Goal: Transaction & Acquisition: Purchase product/service

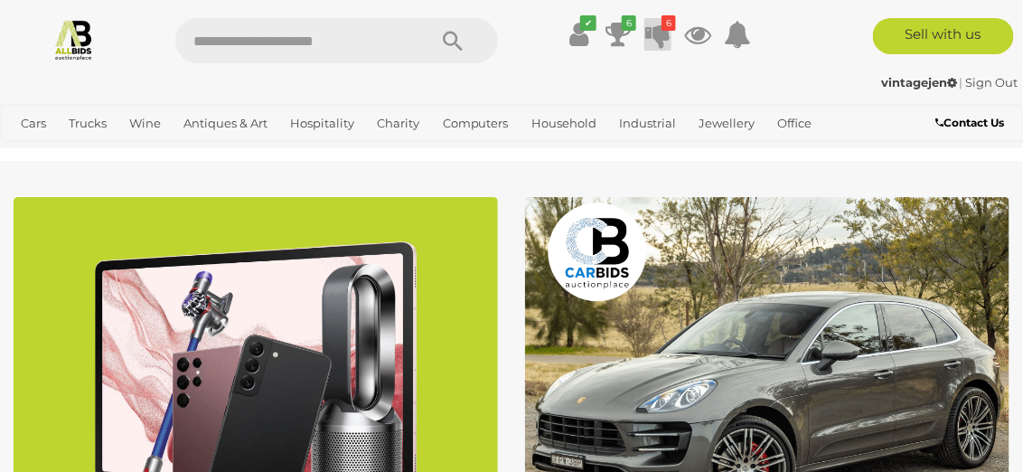
click at [657, 31] on icon at bounding box center [657, 34] width 25 height 33
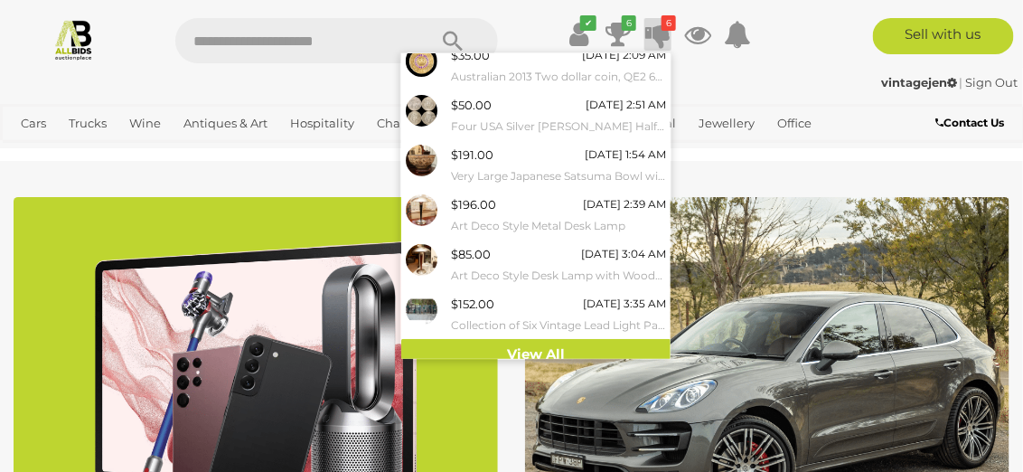
scroll to position [70, 0]
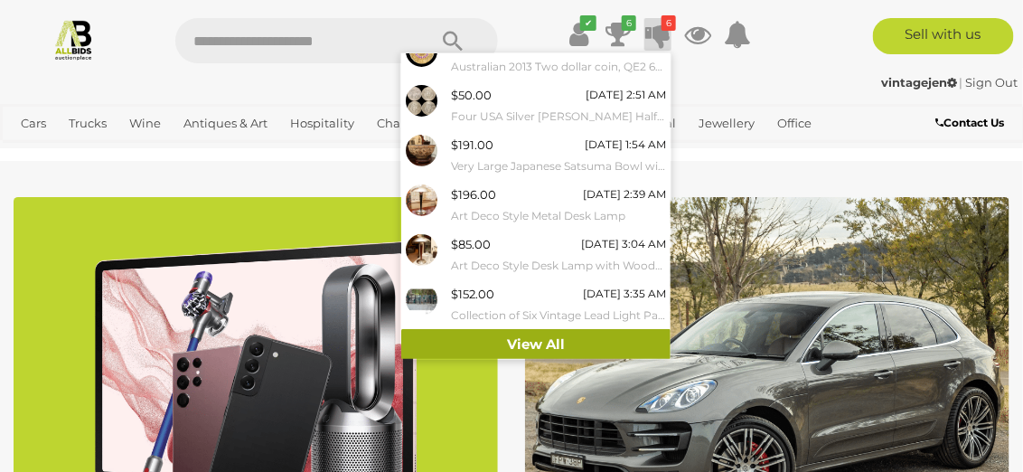
click at [520, 345] on link "View All" at bounding box center [535, 345] width 269 height 32
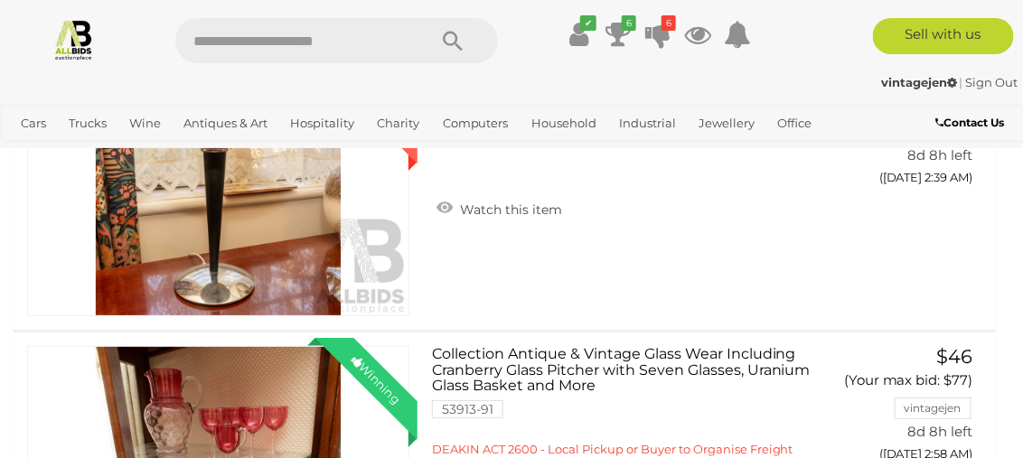
scroll to position [1806, 0]
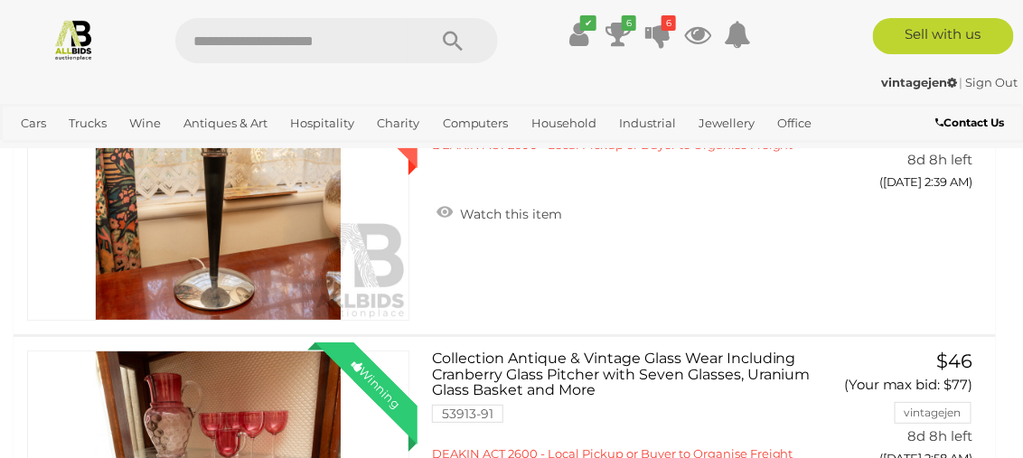
click at [915, 31] on button "GO TO BID PAGE" at bounding box center [910, 11] width 157 height 39
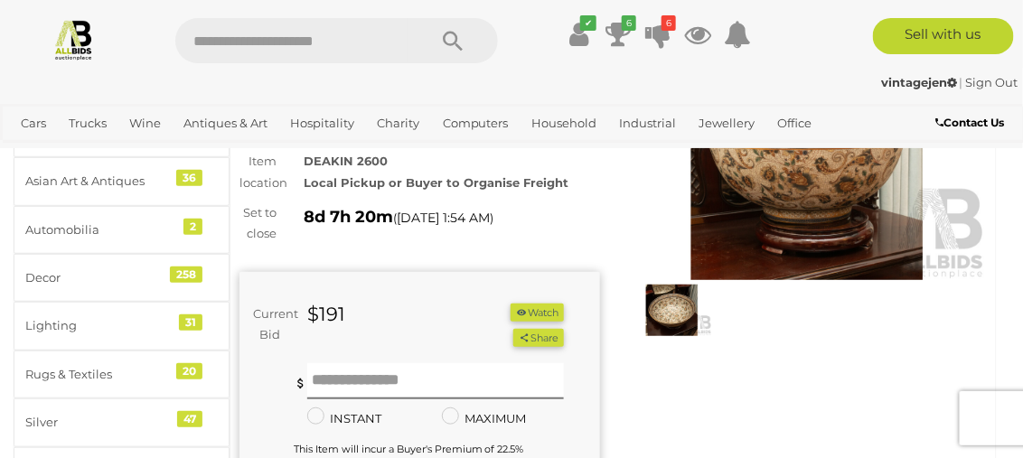
scroll to position [180, 0]
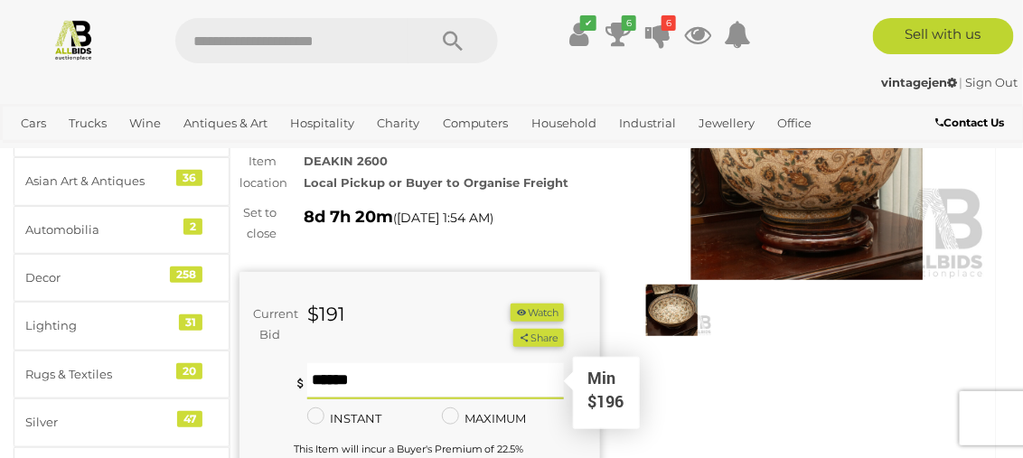
click at [332, 379] on input "text" at bounding box center [435, 381] width 257 height 36
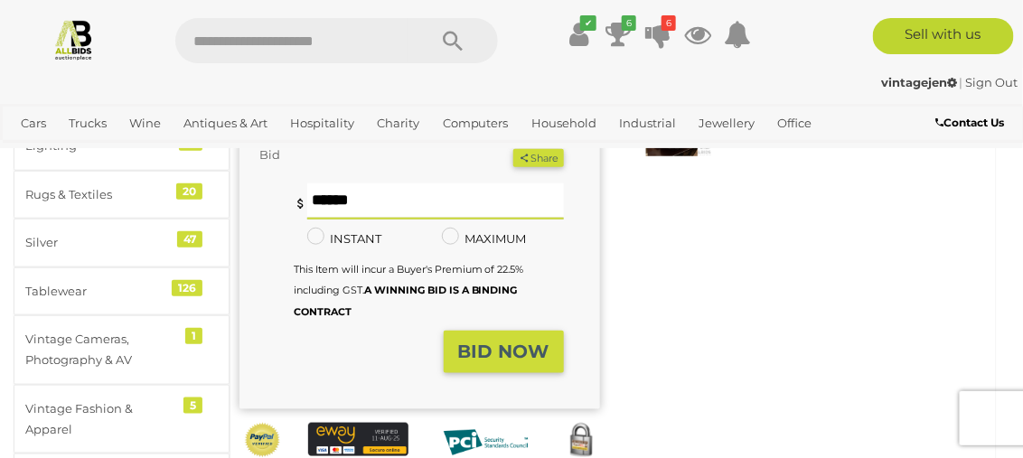
scroll to position [361, 0]
type input "***"
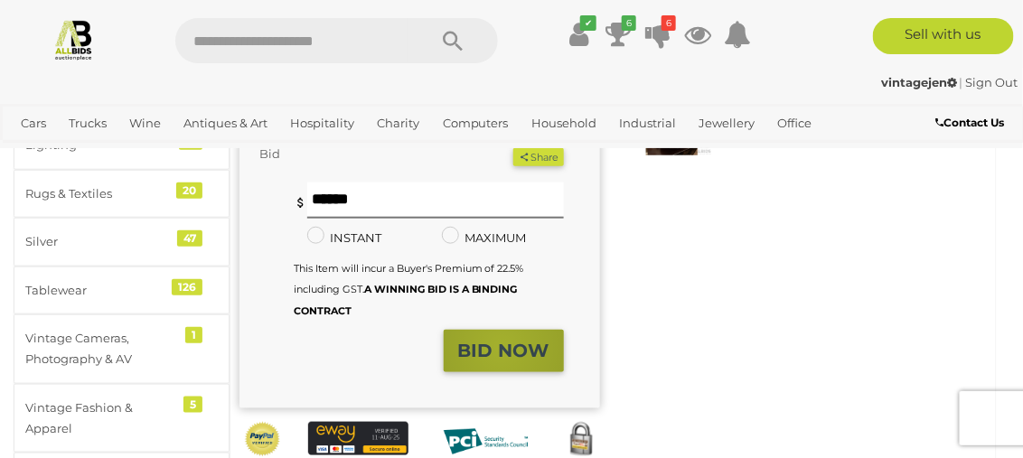
click at [502, 346] on strong "BID NOW" at bounding box center [503, 351] width 91 height 22
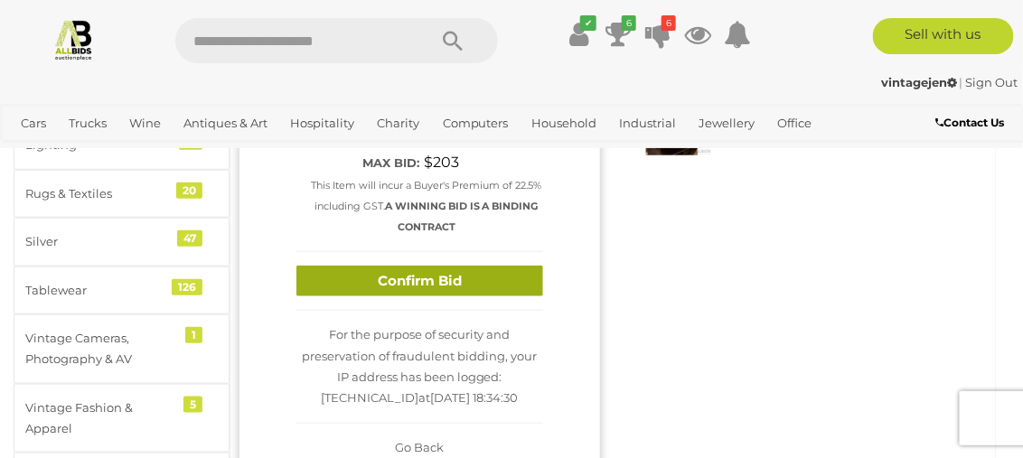
click at [398, 275] on button "Confirm Bid" at bounding box center [419, 282] width 247 height 32
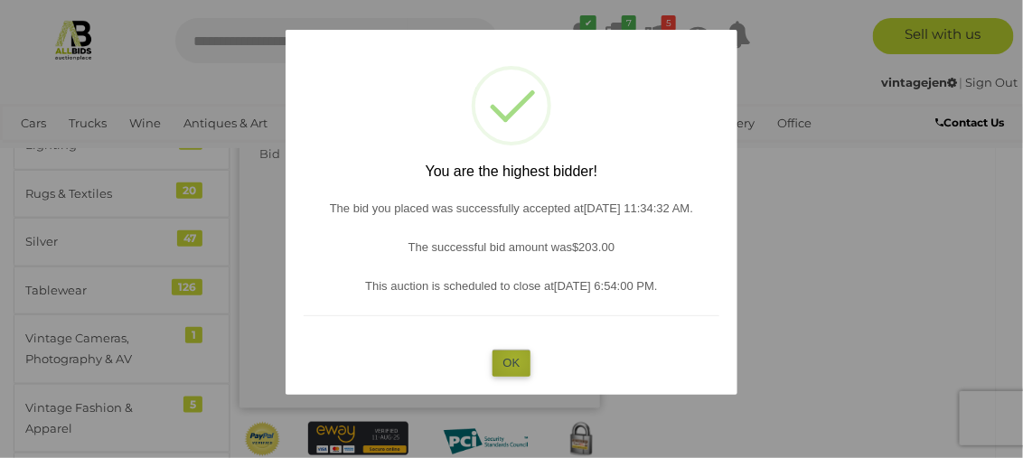
click at [515, 360] on button "OK" at bounding box center [511, 363] width 39 height 26
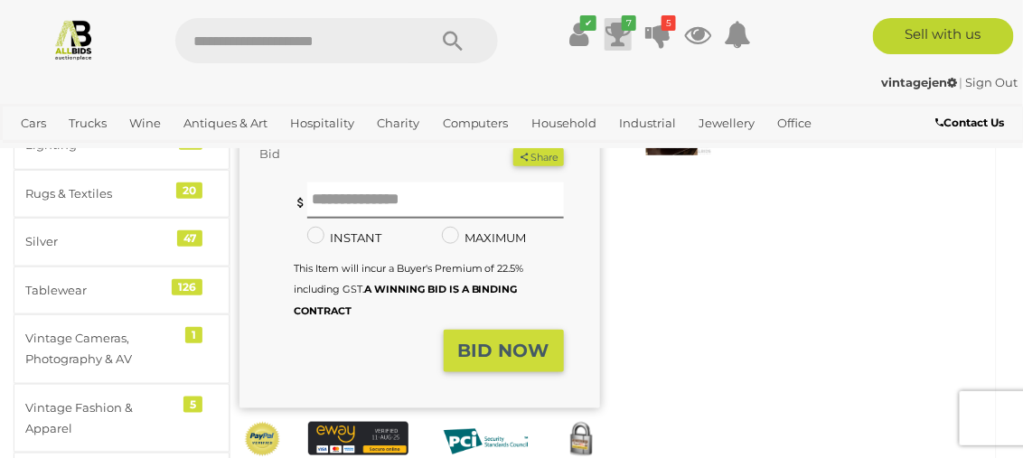
click at [619, 32] on icon at bounding box center [617, 34] width 25 height 33
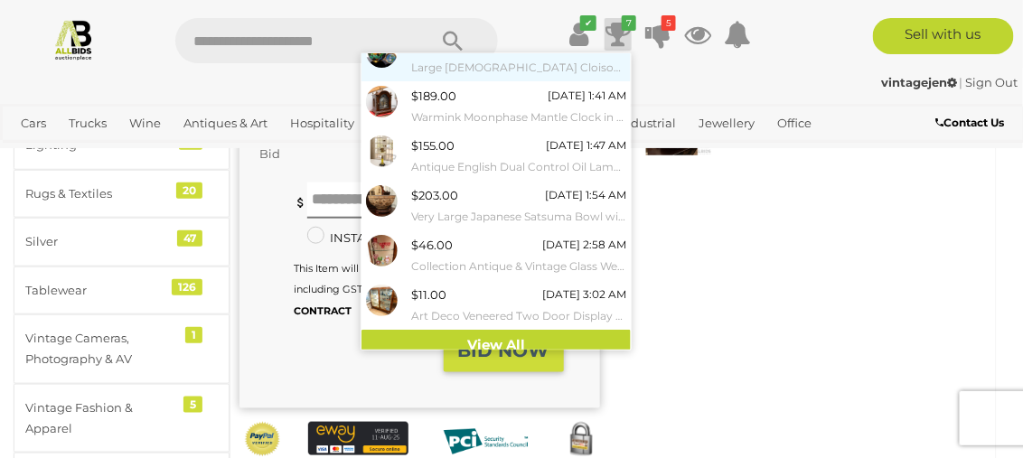
scroll to position [118, 0]
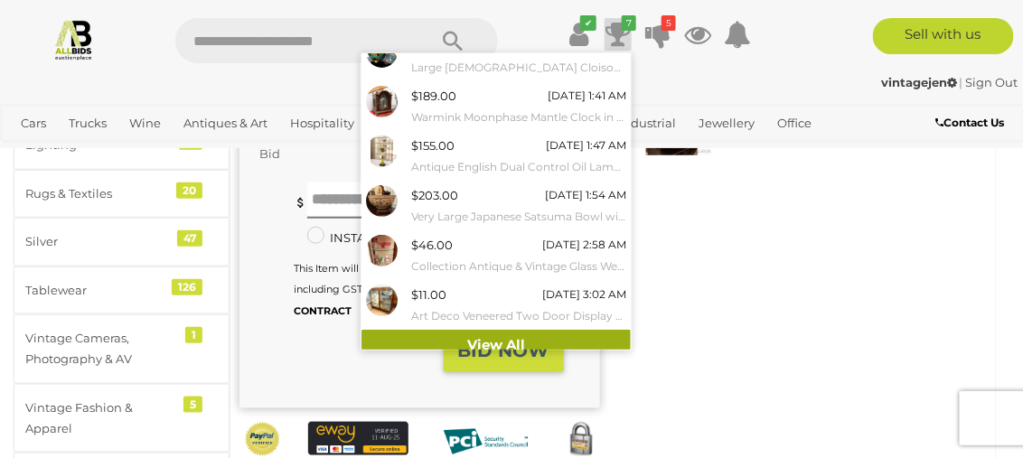
click at [476, 338] on link "View All" at bounding box center [495, 346] width 269 height 32
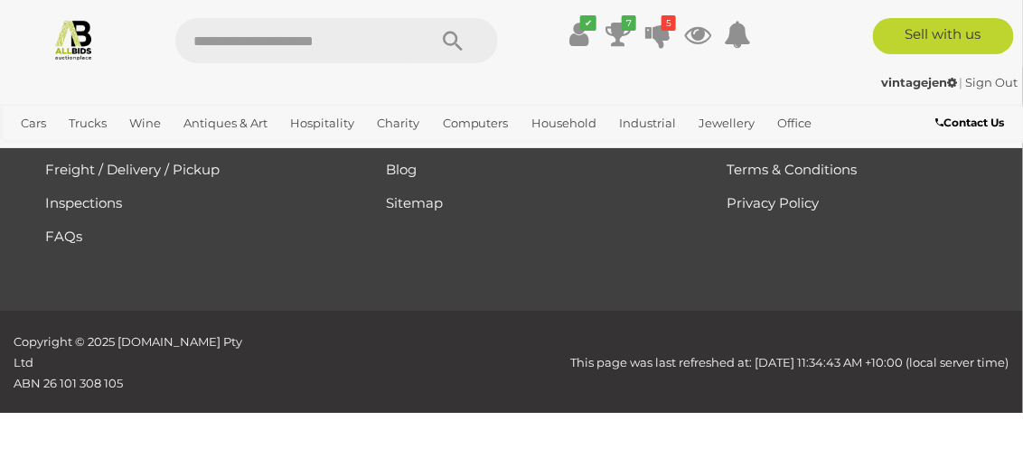
scroll to position [3614, 0]
